Goal: Transaction & Acquisition: Purchase product/service

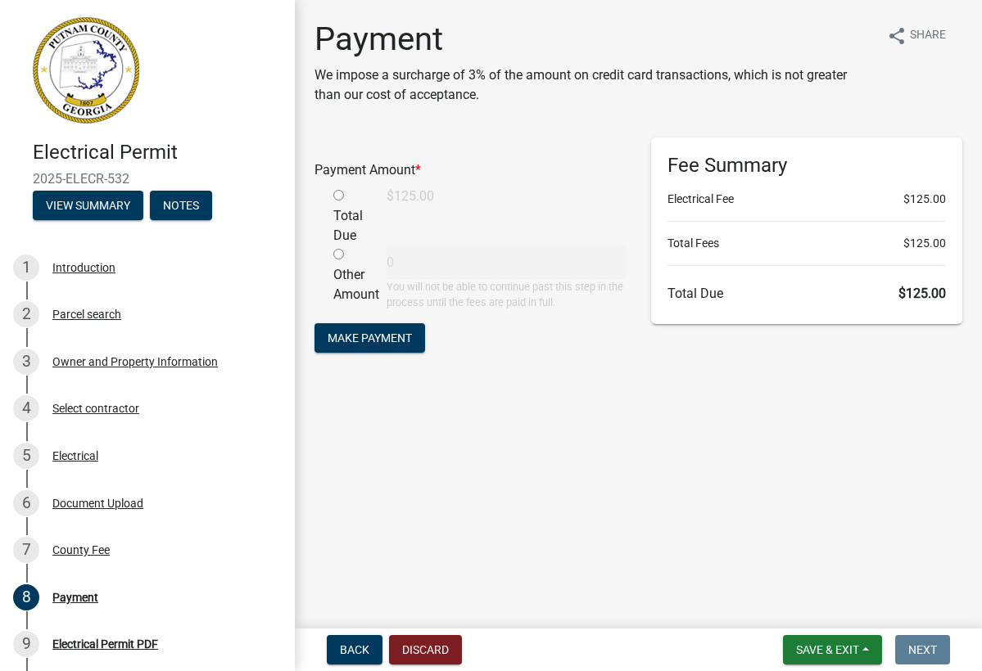
click at [341, 197] on input "radio" at bounding box center [338, 195] width 11 height 11
radio input "true"
type input "125"
click at [393, 341] on span "Make Payment" at bounding box center [370, 338] width 84 height 13
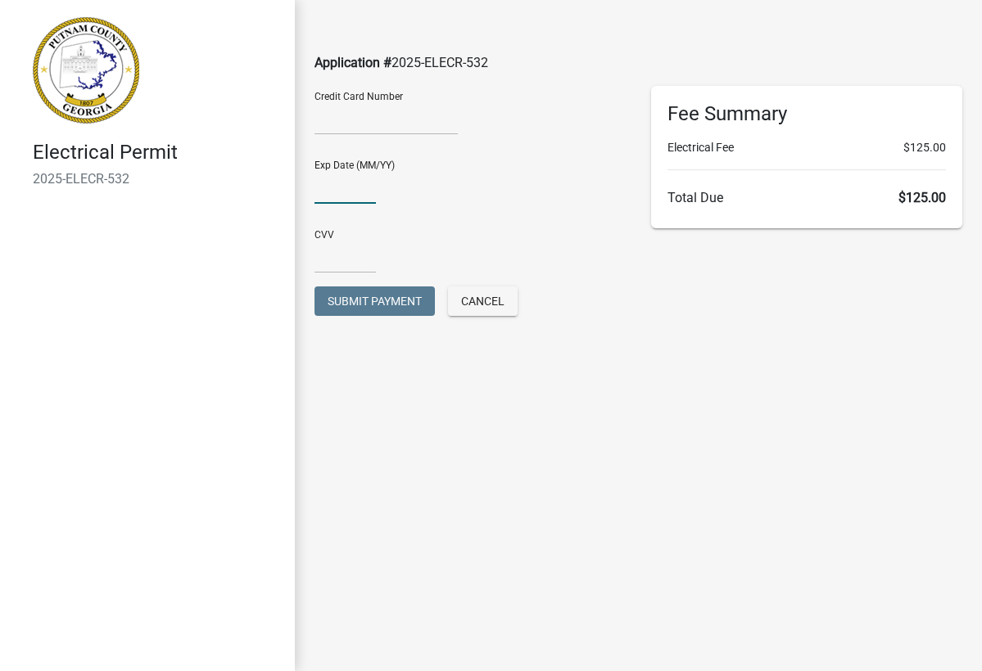
click at [340, 192] on input "text" at bounding box center [344, 187] width 61 height 34
type input "0527"
click at [336, 246] on input "text" at bounding box center [344, 257] width 61 height 34
type input "544"
click at [387, 300] on span "Submit Payment" at bounding box center [375, 301] width 94 height 13
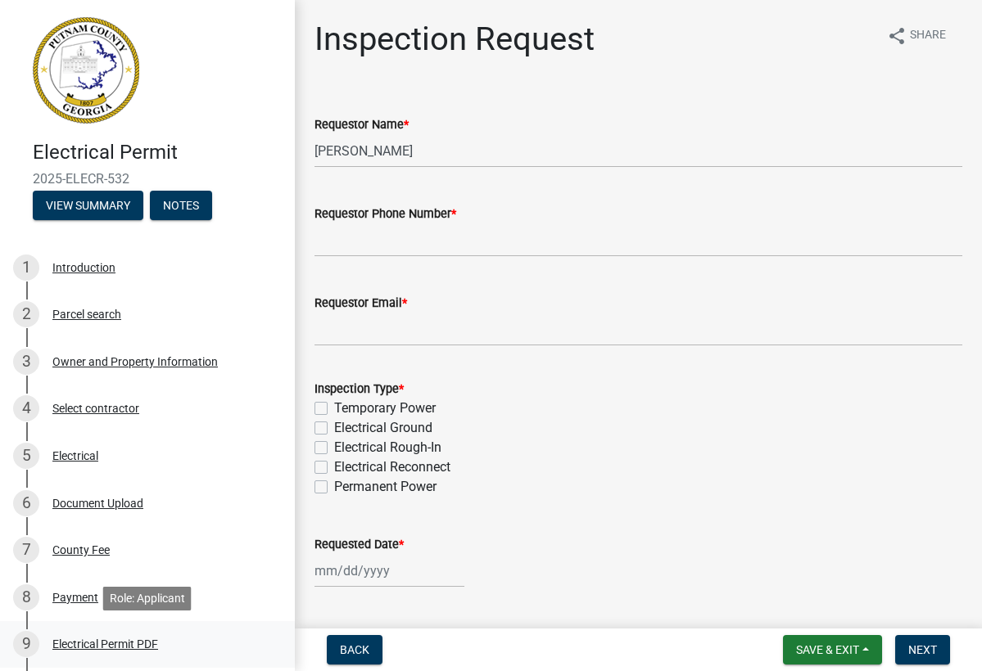
click at [128, 646] on div "Electrical Permit PDF" at bounding box center [105, 644] width 106 height 11
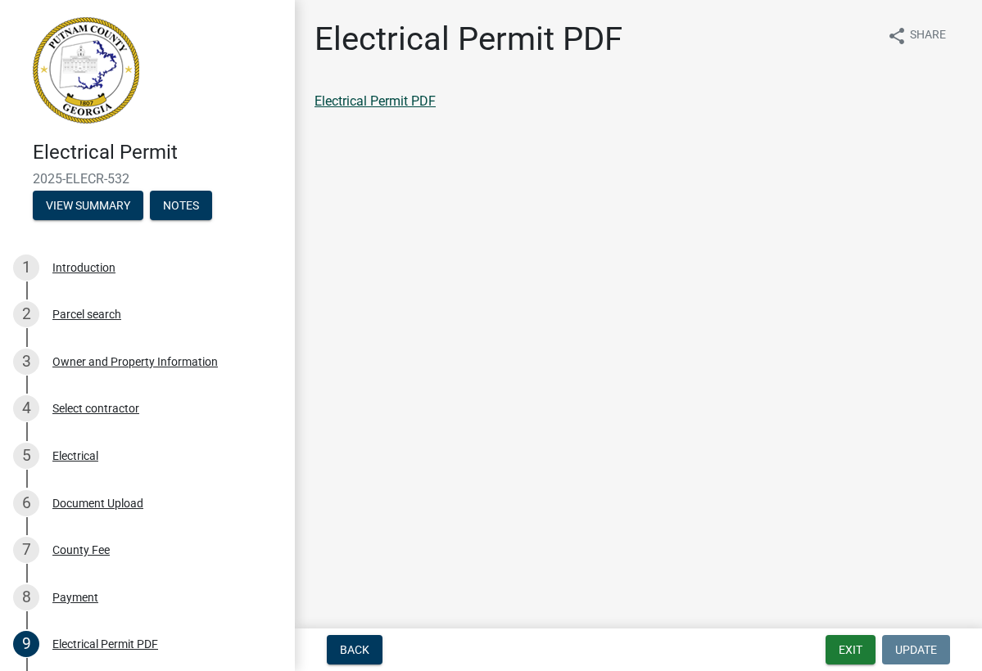
click at [418, 97] on link "Electrical Permit PDF" at bounding box center [374, 101] width 121 height 16
click at [98, 600] on div "8 Payment" at bounding box center [140, 598] width 255 height 26
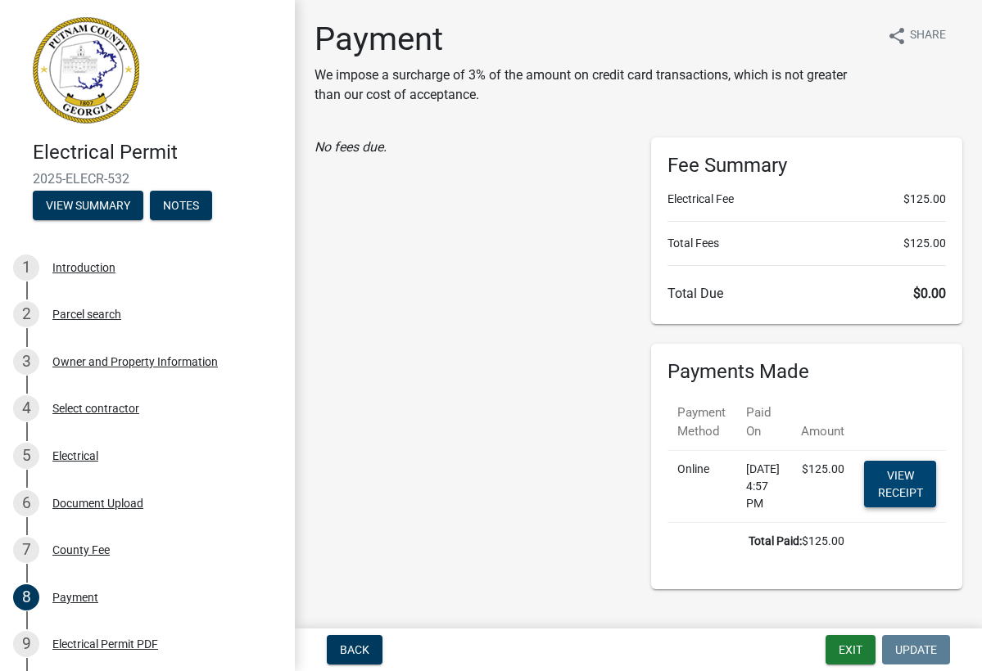
click at [911, 481] on link "View receipt" at bounding box center [900, 484] width 72 height 47
